Goal: Complete application form

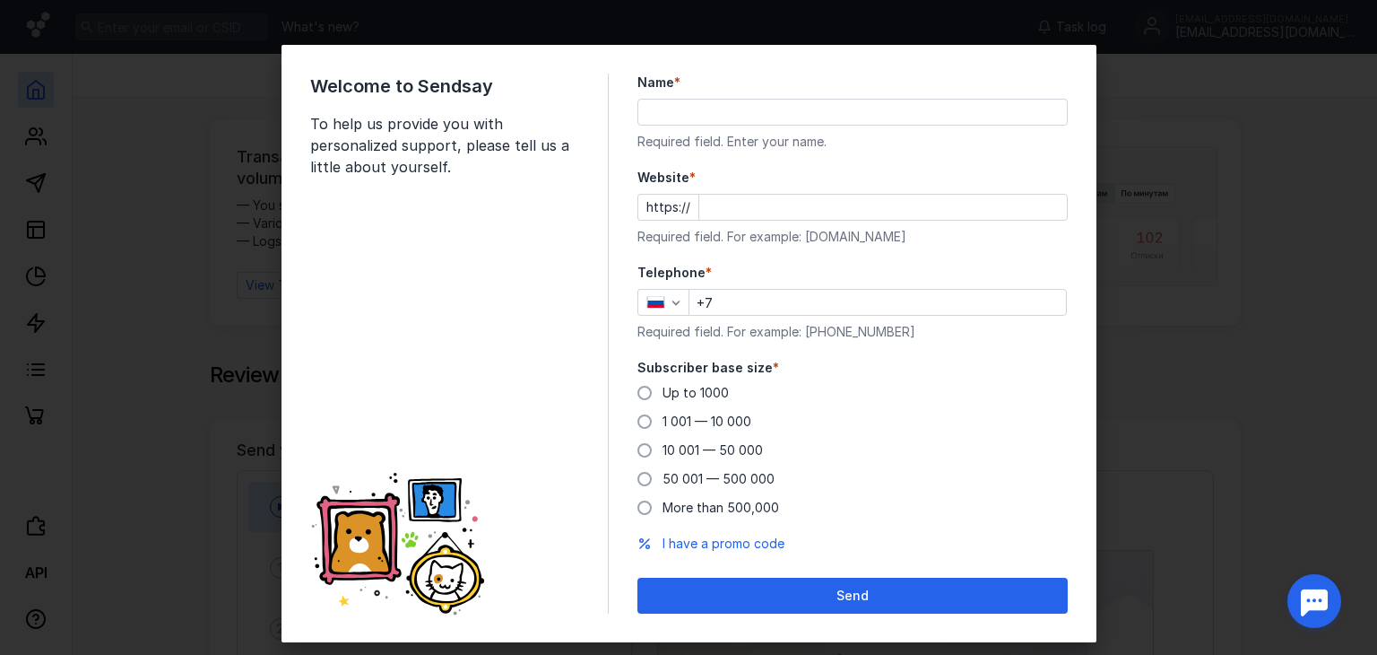
click at [715, 127] on div "Name * Required field. Enter your name." at bounding box center [852, 112] width 430 height 77
click at [726, 115] on input "Name *" at bounding box center [852, 112] width 429 height 25
type input "[PERSON_NAME]"
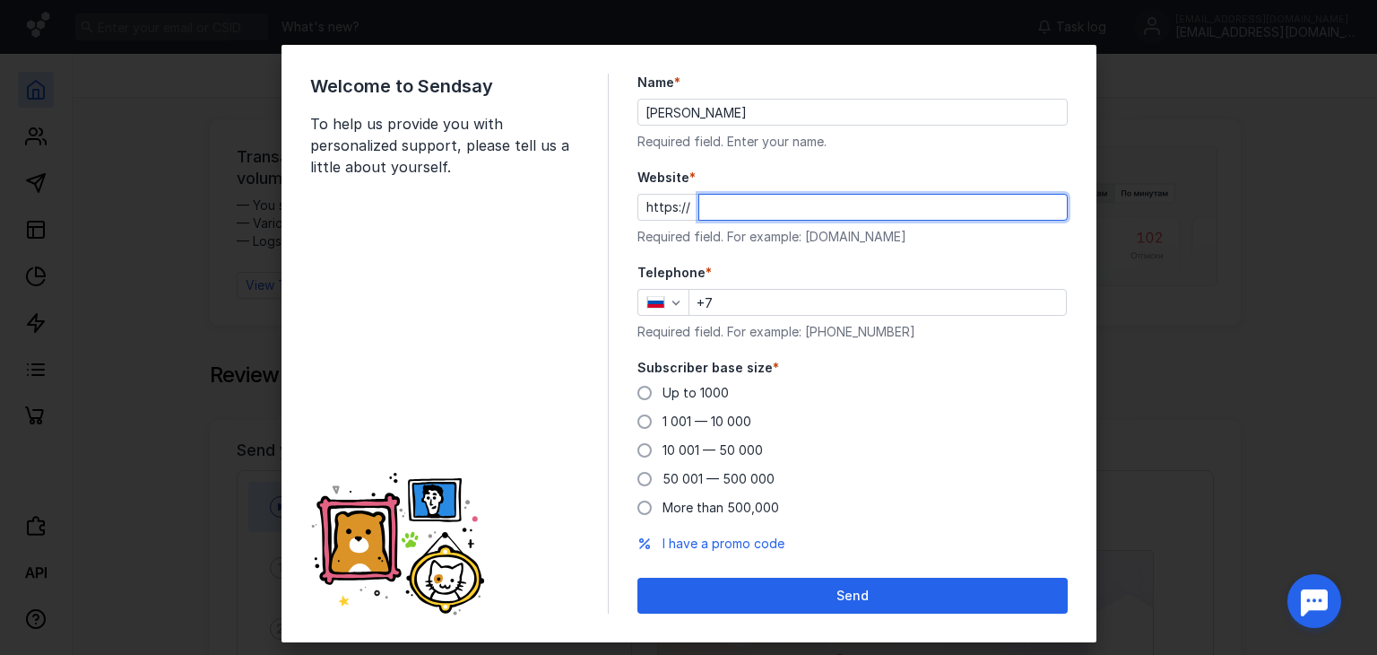
click at [975, 217] on input "Website *" at bounding box center [883, 207] width 368 height 25
type input "[DOMAIN_NAME]"
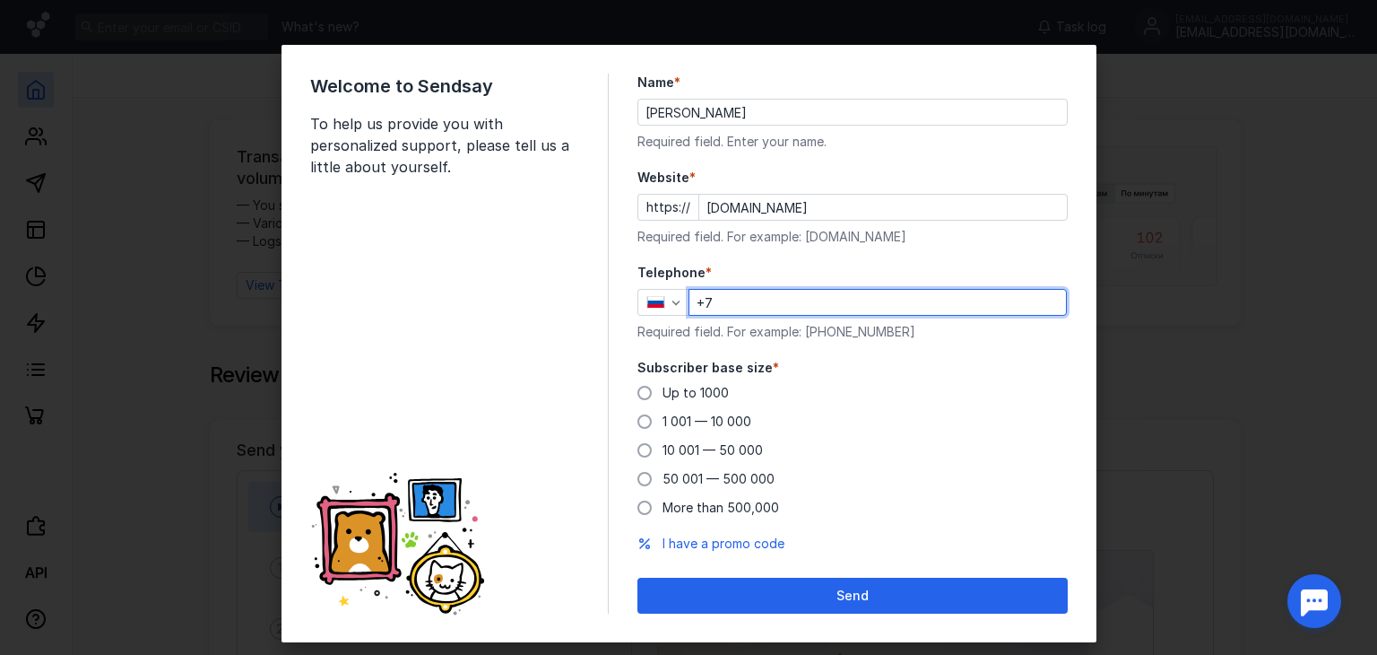
click at [906, 308] on input "+7" at bounding box center [877, 302] width 377 height 25
click at [1174, 290] on div "Welcome to Sendsay To help us provide you with personalized support, please tel…" at bounding box center [688, 327] width 1377 height 655
click at [883, 299] on input "+7" at bounding box center [877, 302] width 377 height 25
drag, startPoint x: 819, startPoint y: 329, endPoint x: 947, endPoint y: 328, distance: 128.2
click at [947, 328] on div "Required field. For example: [PHONE_NUMBER]" at bounding box center [852, 332] width 430 height 18
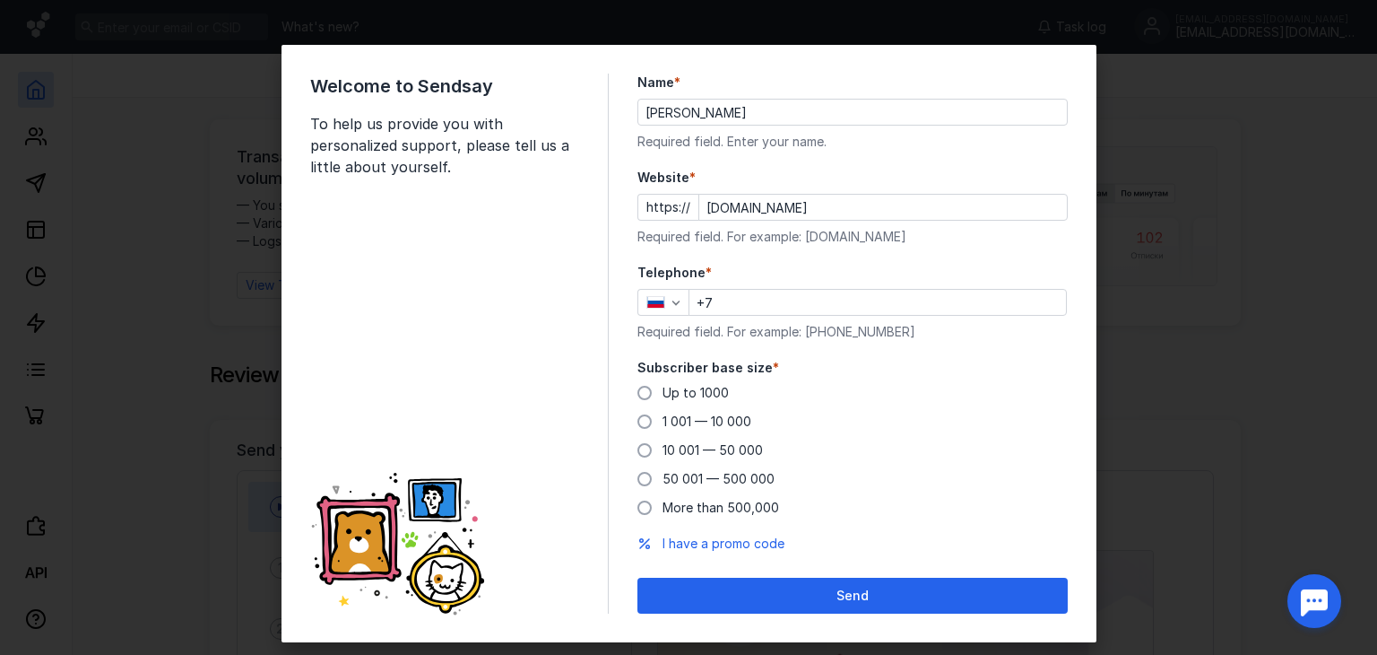
copy font "987 654 32 10"
click at [896, 299] on input "+7" at bounding box center [877, 302] width 377 height 25
paste input "[PHONE_NUMBER]"
type input "[PHONE_NUMBER]"
click at [861, 396] on div "Up to 1000 1 001 — 10 000 10 001 — 50 000 50 001 — 500 000 More than 500,000" at bounding box center [852, 450] width 430 height 133
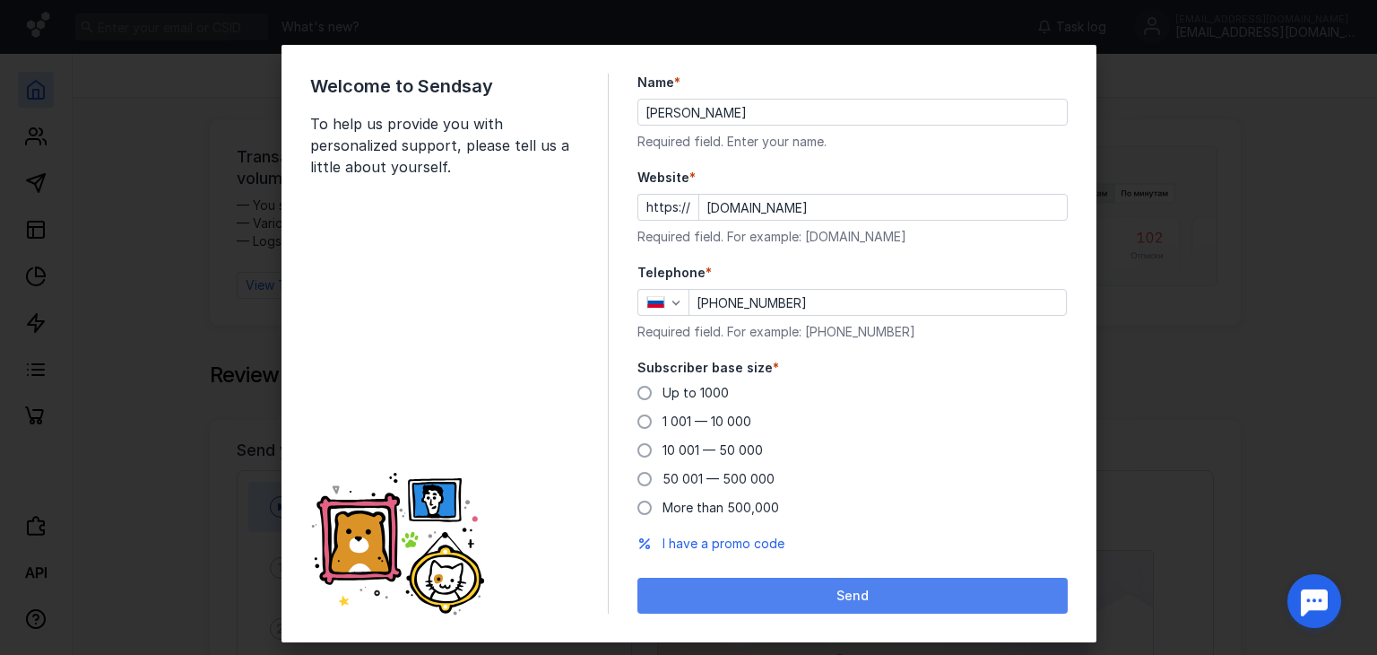
click at [904, 603] on div "Send" at bounding box center [852, 595] width 412 height 15
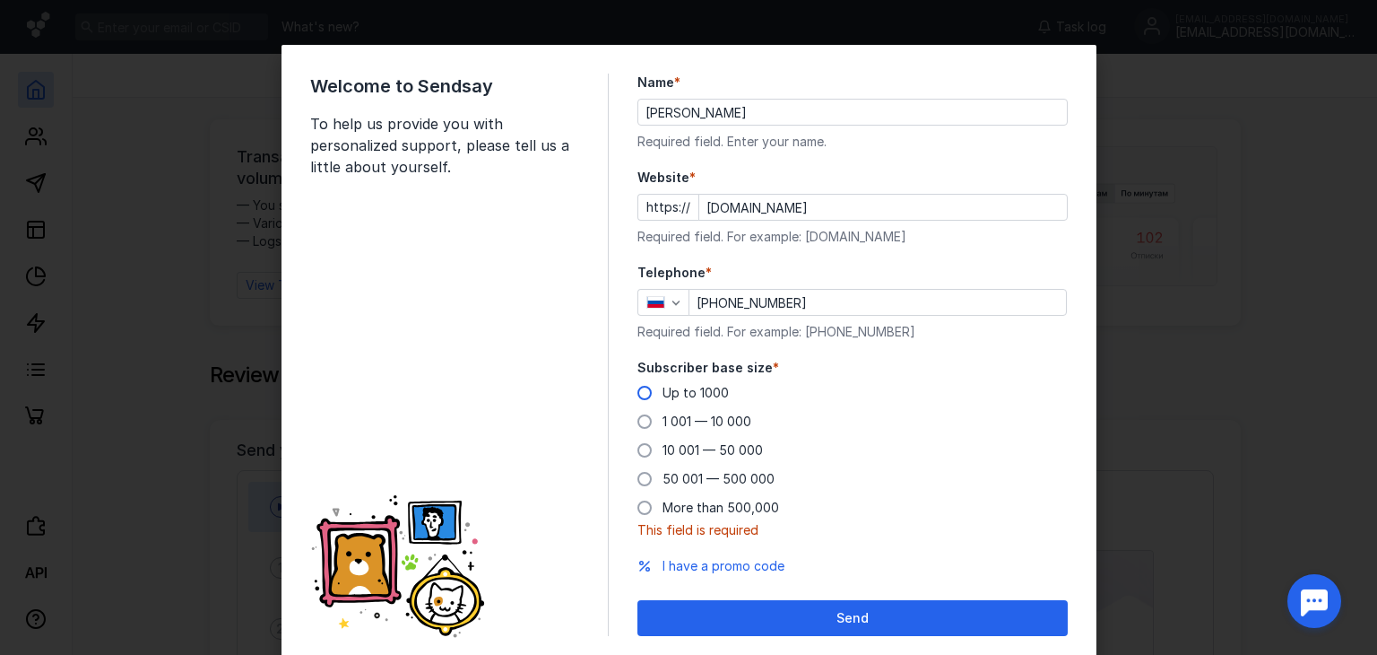
click at [703, 393] on font "Up to 1000" at bounding box center [696, 392] width 66 height 15
click at [0, 0] on input "Up to 1000" at bounding box center [0, 0] width 0 height 0
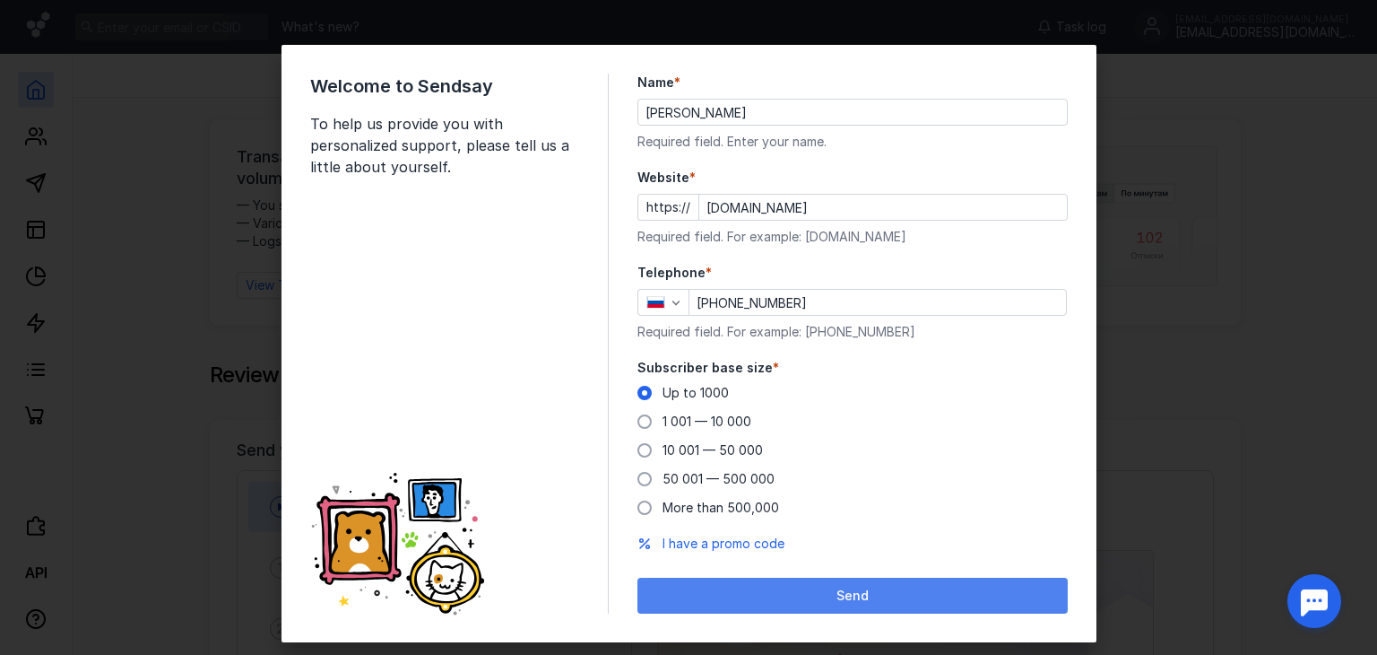
click at [911, 589] on div "Send" at bounding box center [852, 595] width 412 height 15
